Goal: Book appointment/travel/reservation

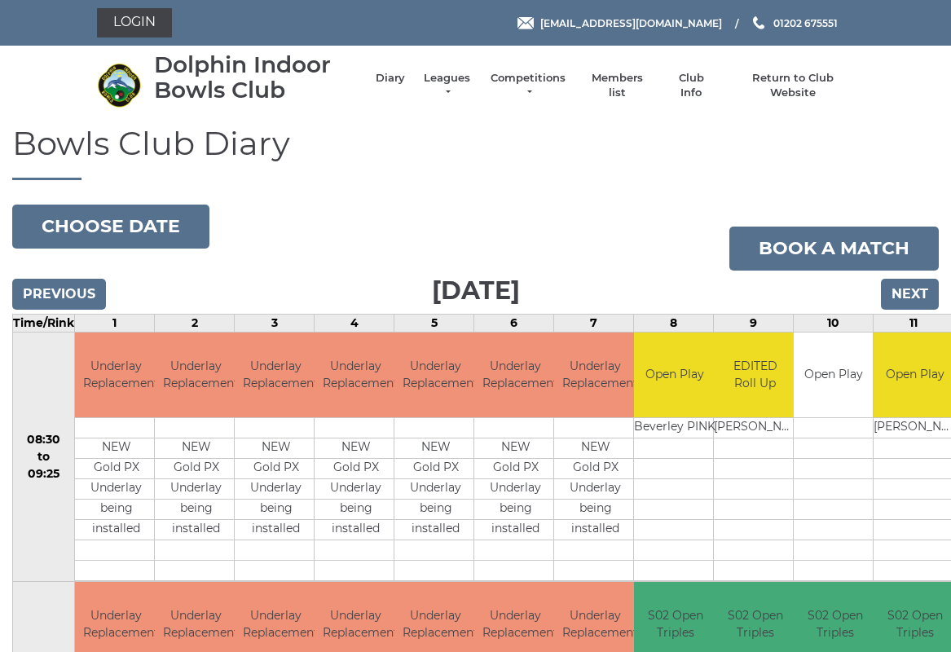
scroll to position [4, 0]
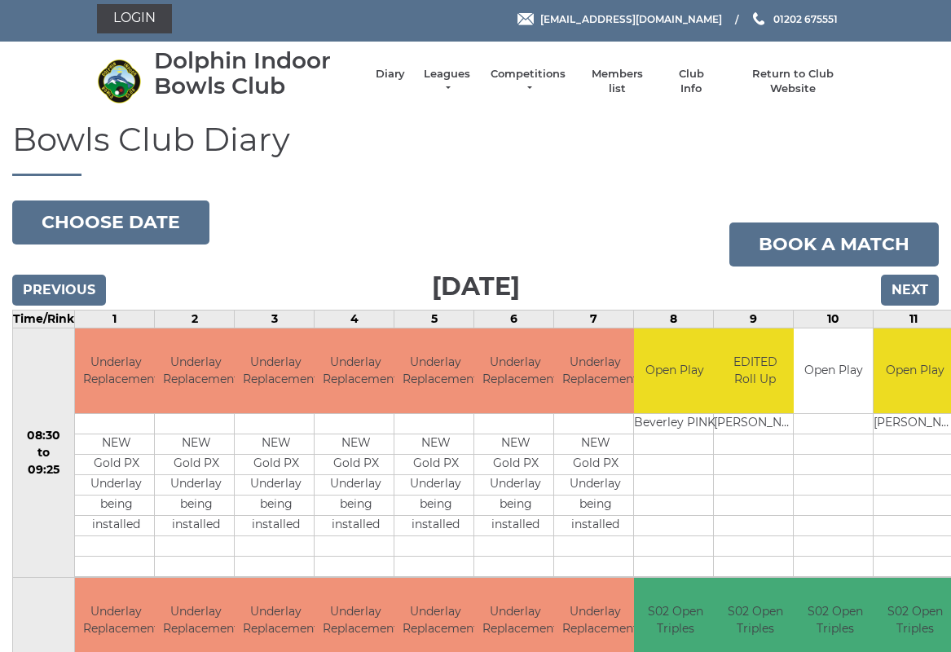
click at [163, 214] on button "Choose date" at bounding box center [110, 222] width 197 height 44
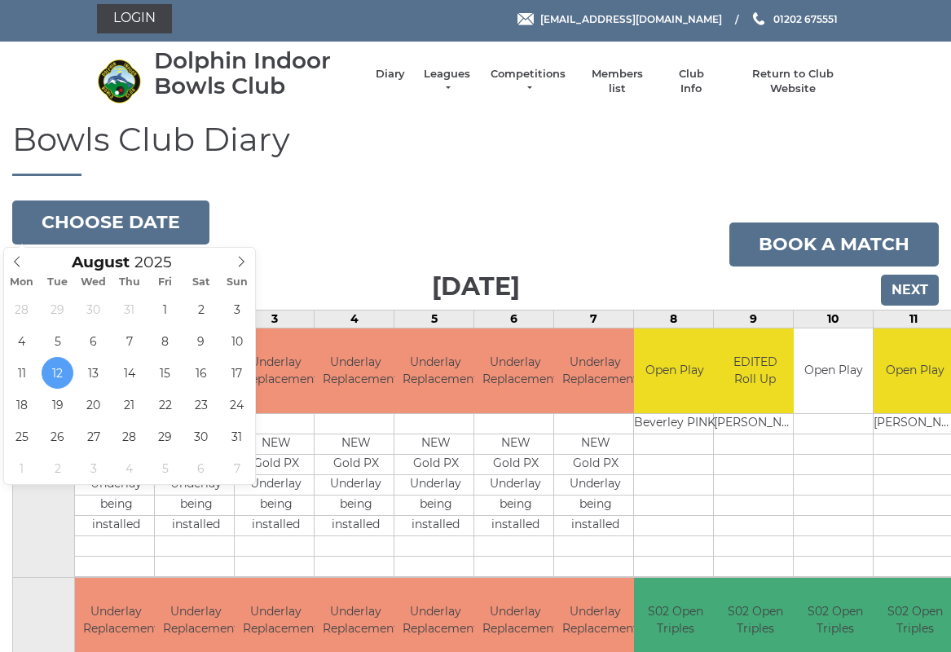
type input "[DATE]"
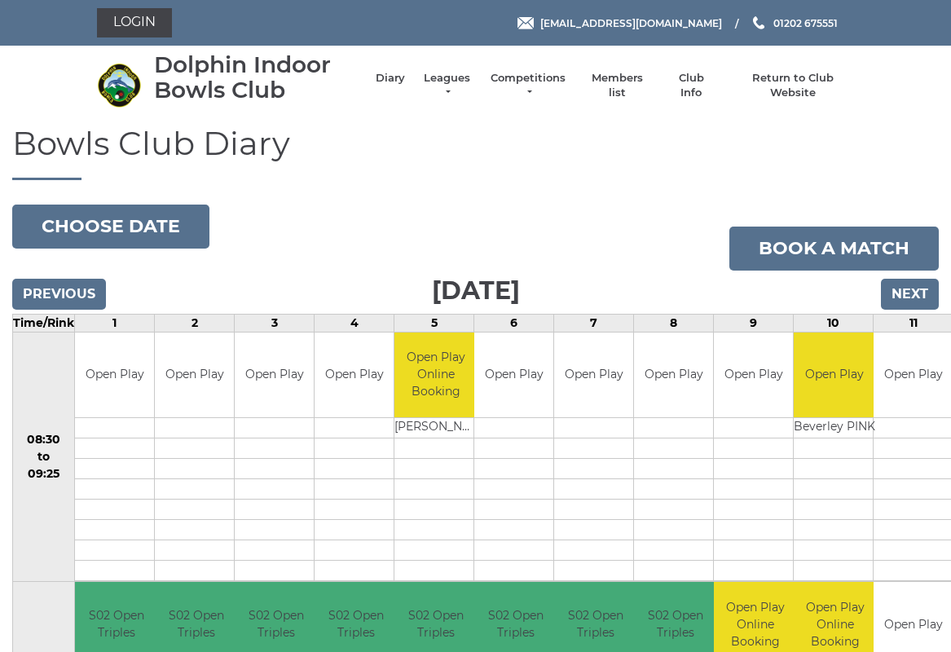
click at [169, 223] on button "Choose date" at bounding box center [110, 227] width 197 height 44
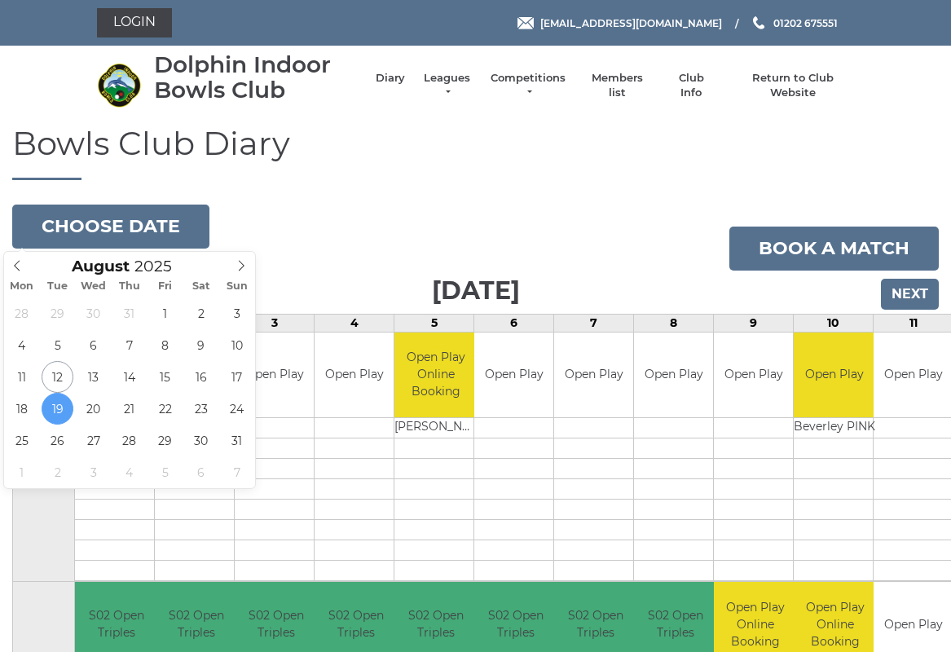
type input "2025-08-21"
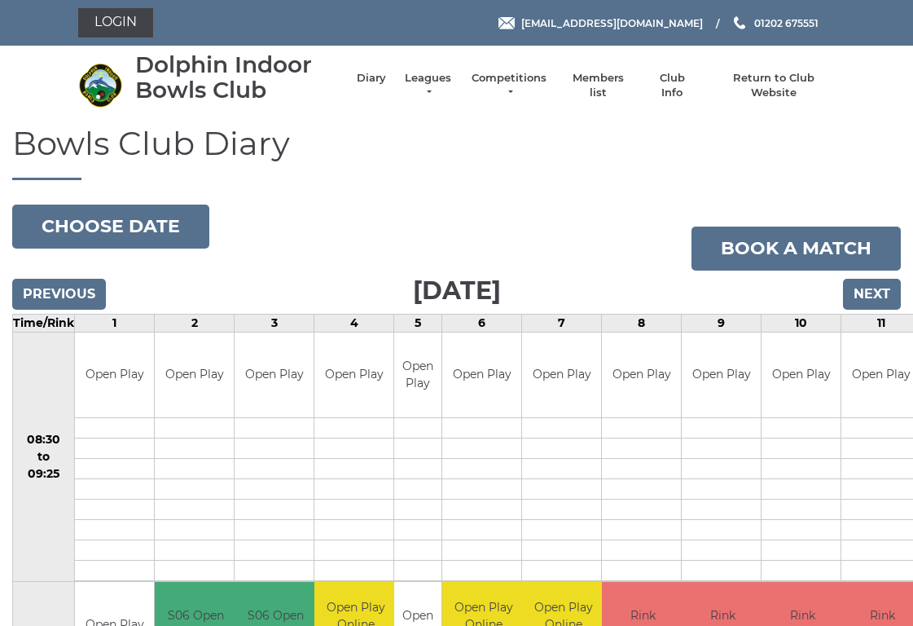
click at [182, 227] on button "Choose date" at bounding box center [110, 227] width 197 height 44
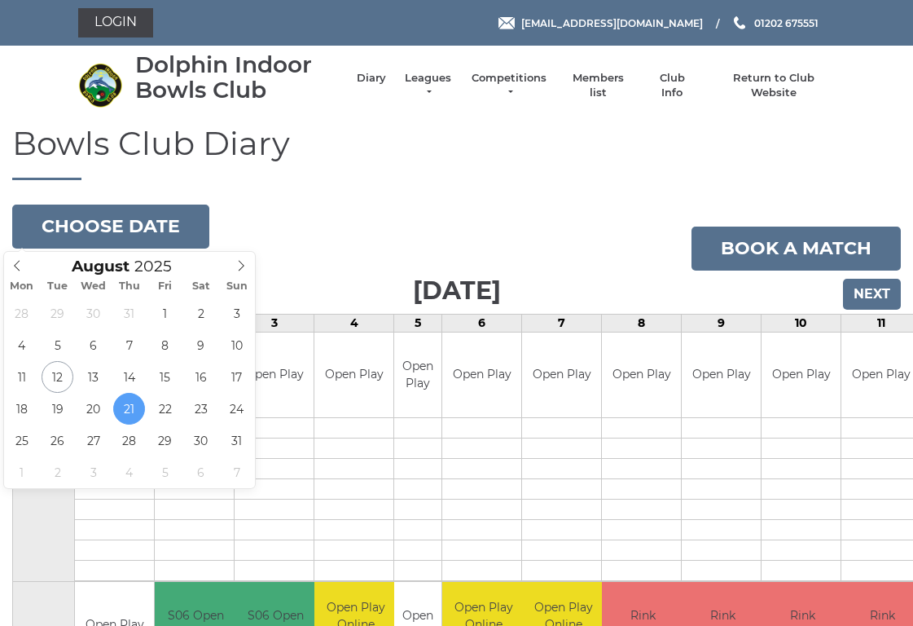
type input "[DATE]"
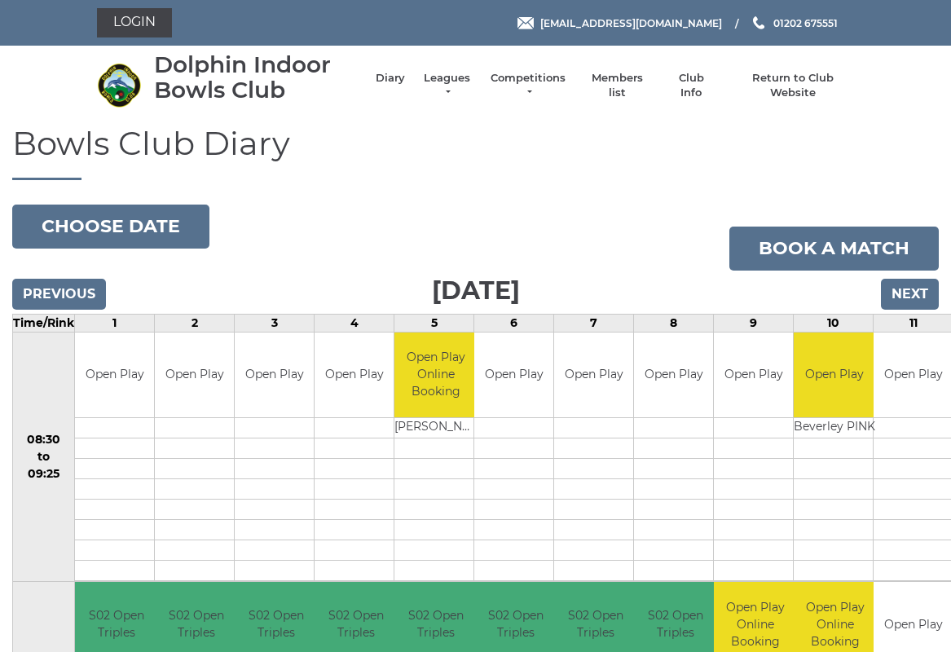
click at [807, 85] on link "Return to Club Website" at bounding box center [792, 85] width 123 height 29
